Goal: Information Seeking & Learning: Learn about a topic

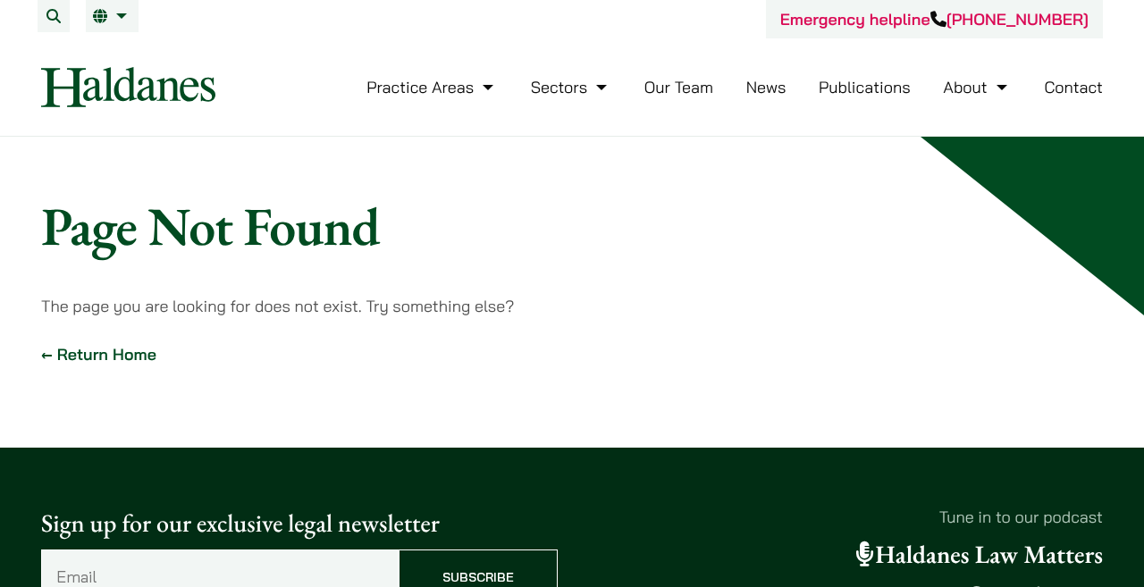
click at [689, 94] on link "Our Team" at bounding box center [678, 87] width 69 height 21
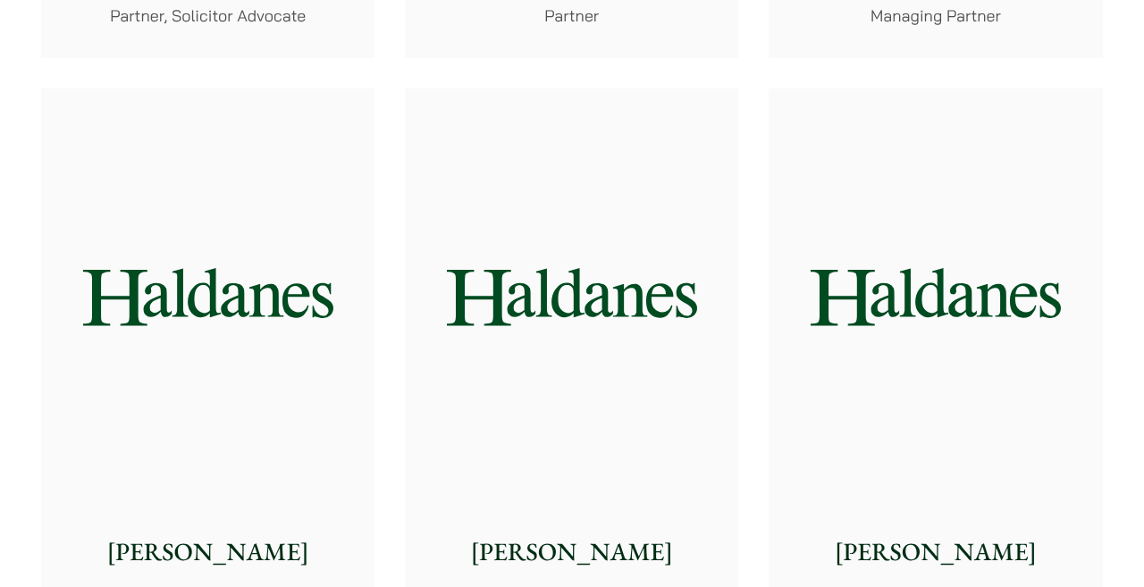
scroll to position [1003, 0]
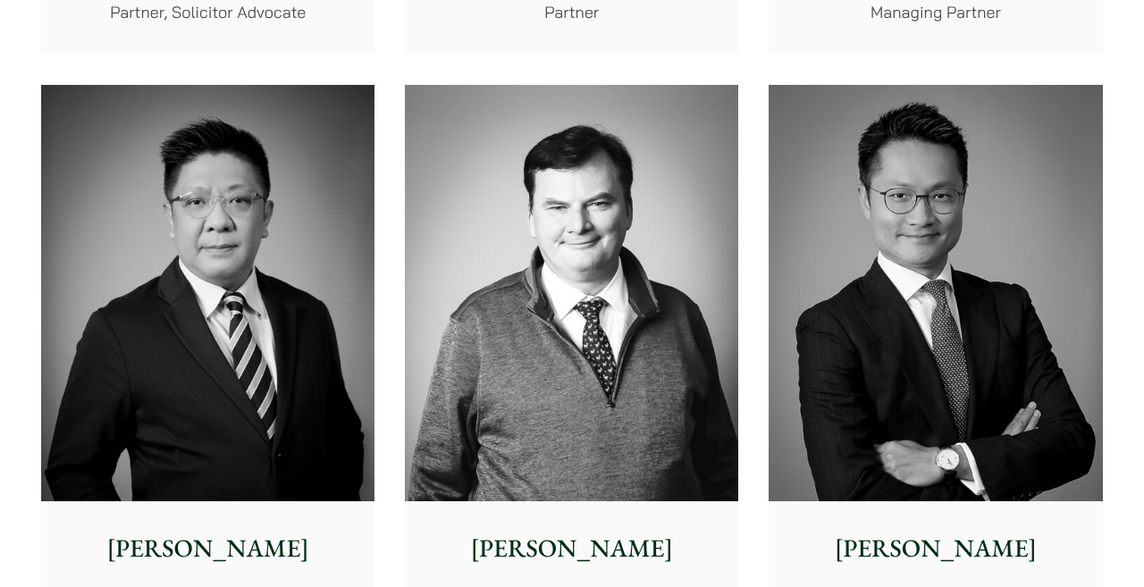
click at [1020, 315] on img at bounding box center [934, 293] width 333 height 417
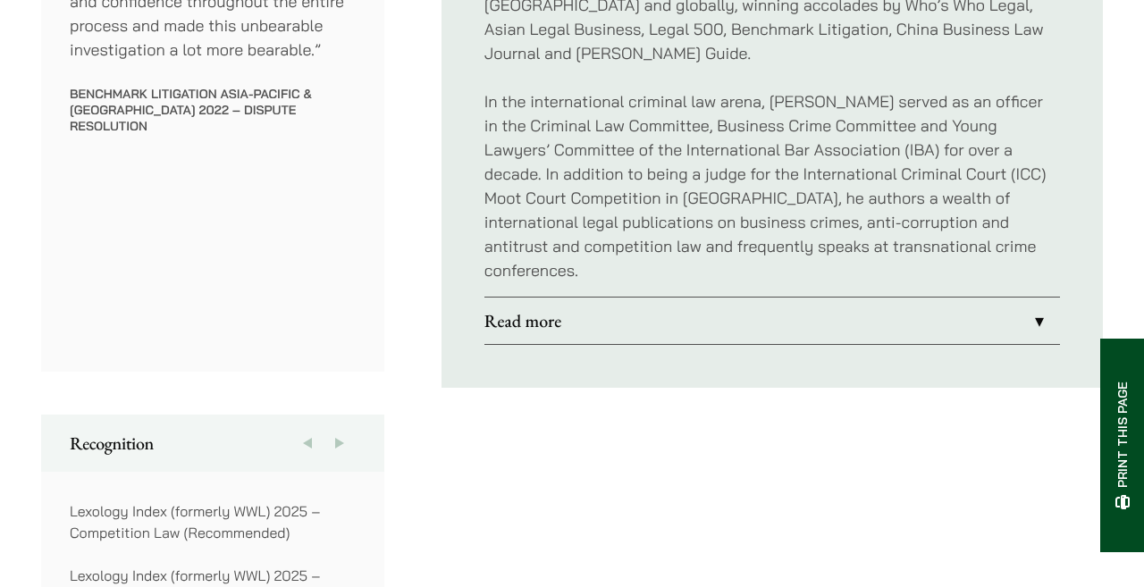
scroll to position [1196, 0]
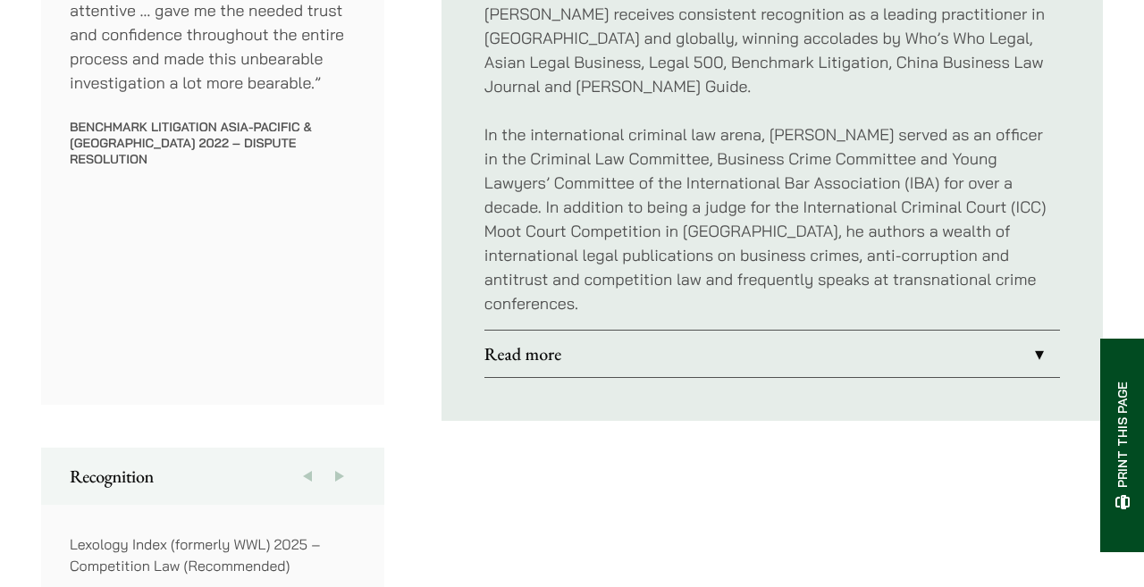
click at [1040, 331] on link "Read more" at bounding box center [771, 354] width 575 height 46
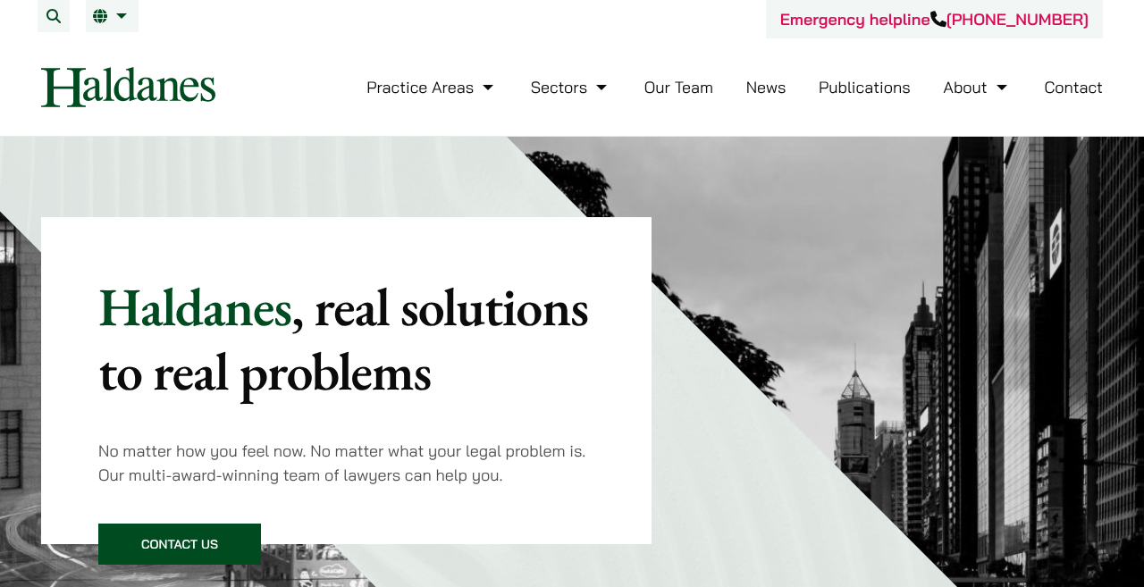
click at [663, 96] on link "Our Team" at bounding box center [678, 87] width 69 height 21
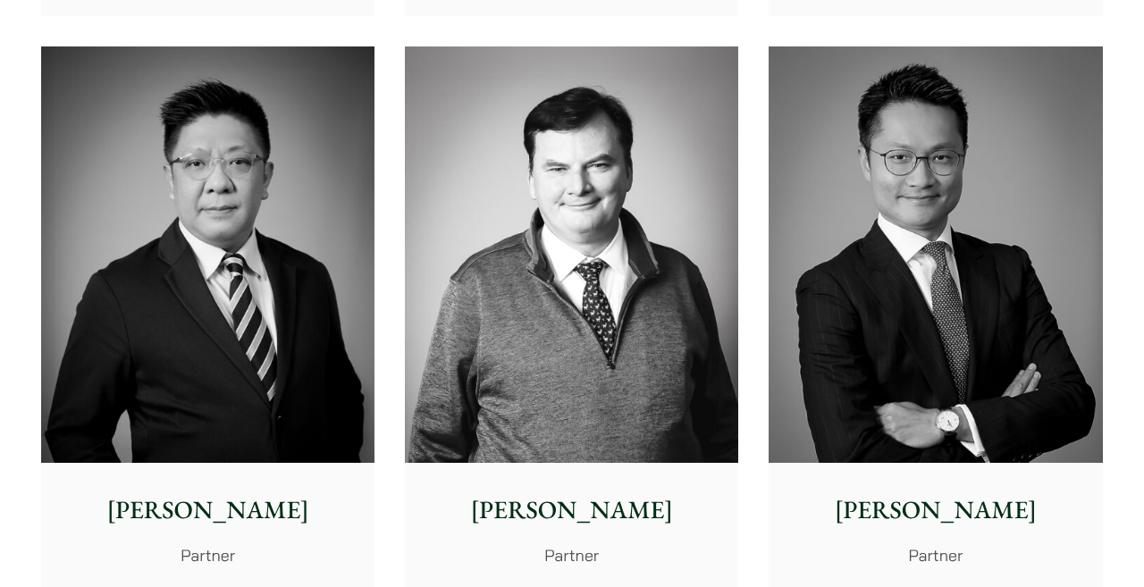
scroll to position [1055, 0]
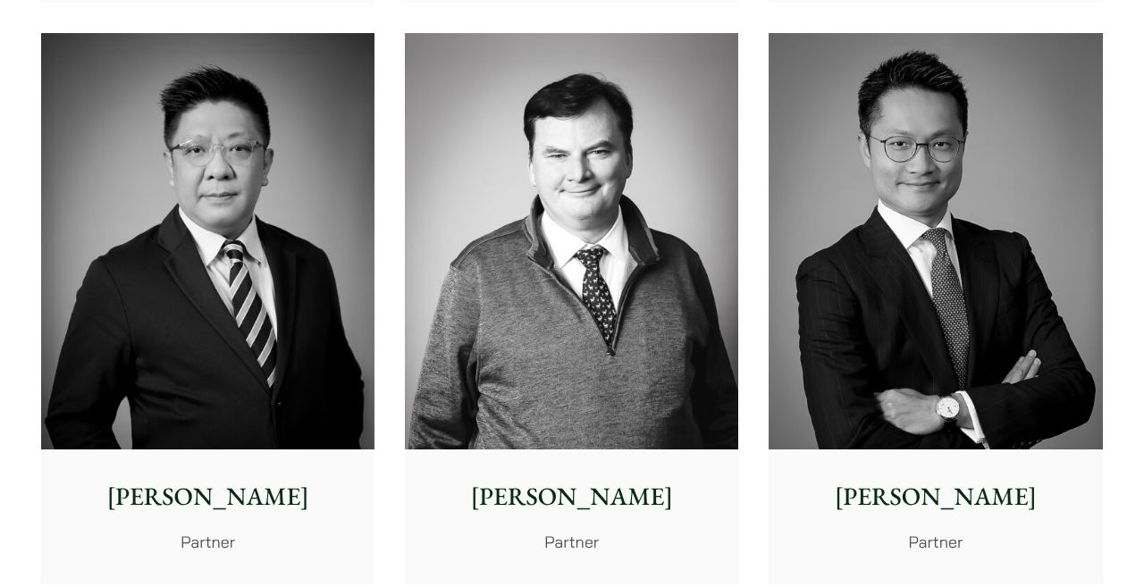
click at [919, 308] on img at bounding box center [934, 241] width 333 height 417
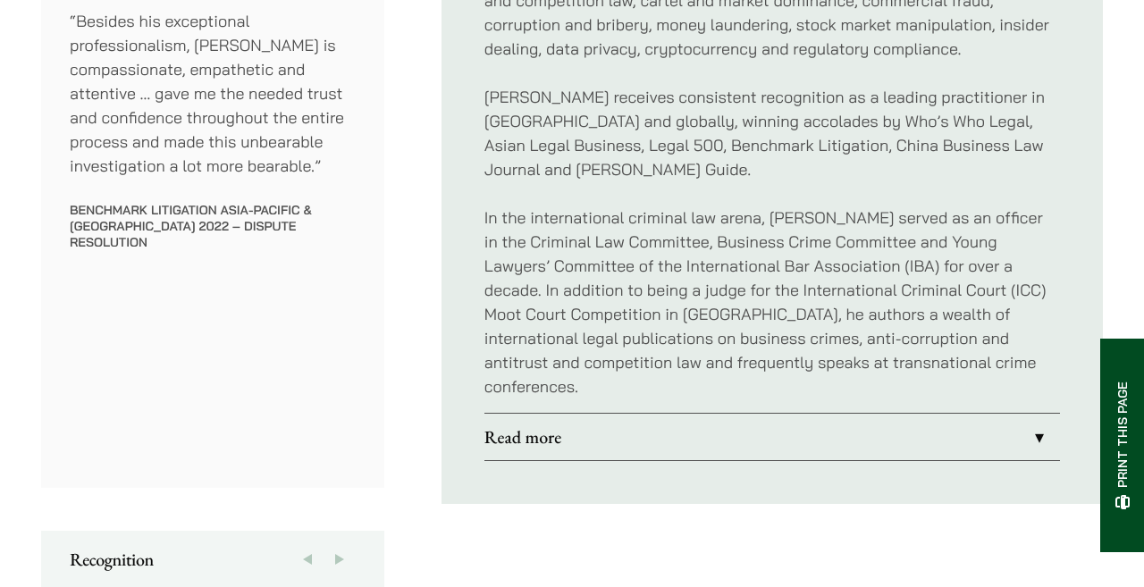
scroll to position [1113, 0]
click at [1031, 413] on link "Read more" at bounding box center [771, 436] width 575 height 46
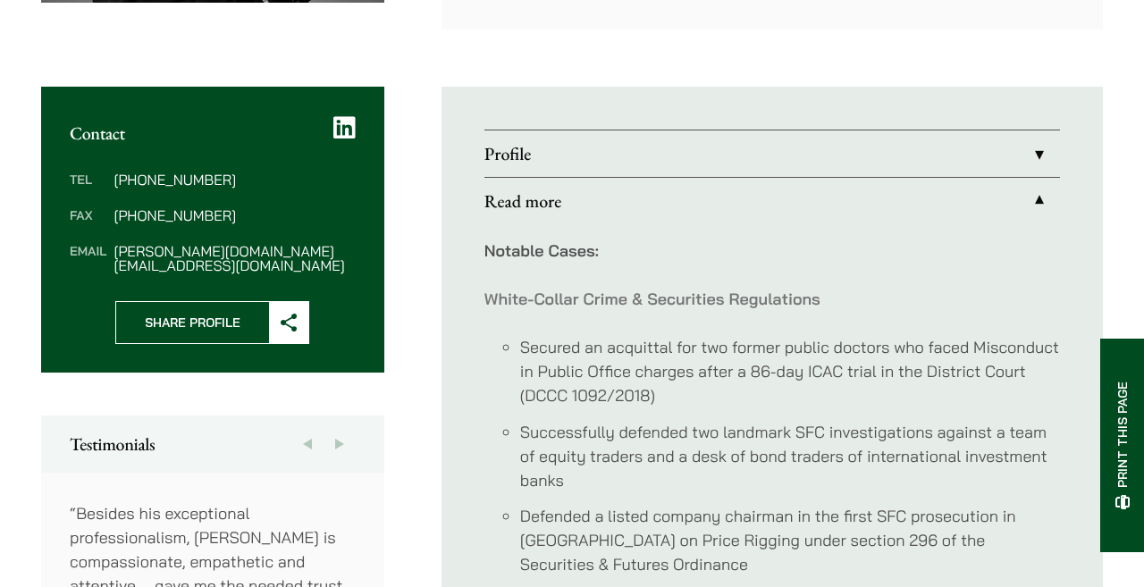
scroll to position [642, 0]
